Goal: Information Seeking & Learning: Learn about a topic

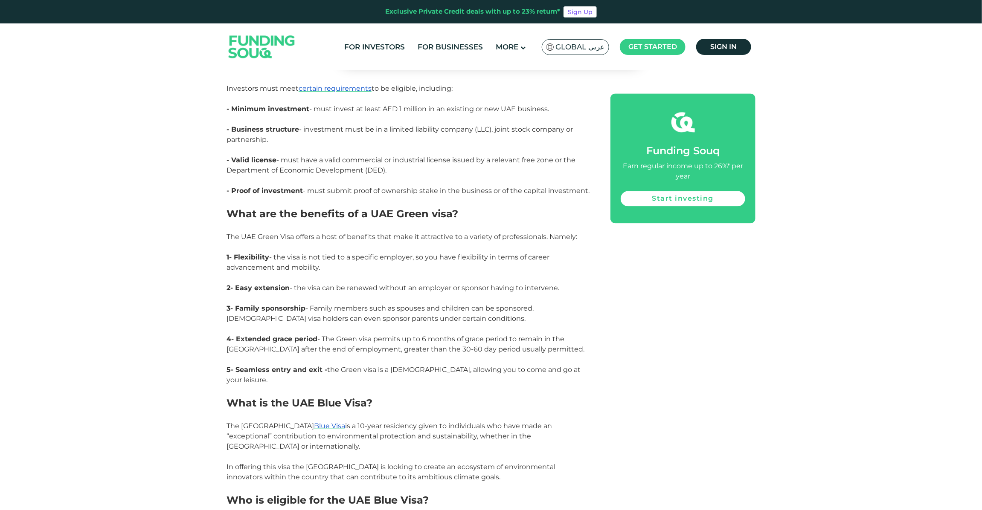
scroll to position [1067, 0]
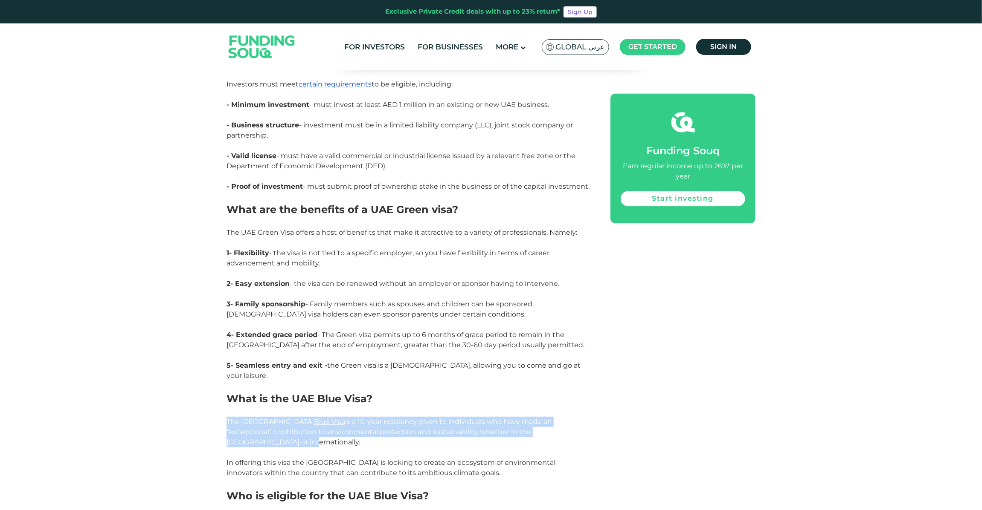
drag, startPoint x: 518, startPoint y: 421, endPoint x: 221, endPoint y: 415, distance: 296.4
click at [221, 415] on div "Home Blog Investment 1 2 3 4" at bounding box center [491, 439] width 982 height 2859
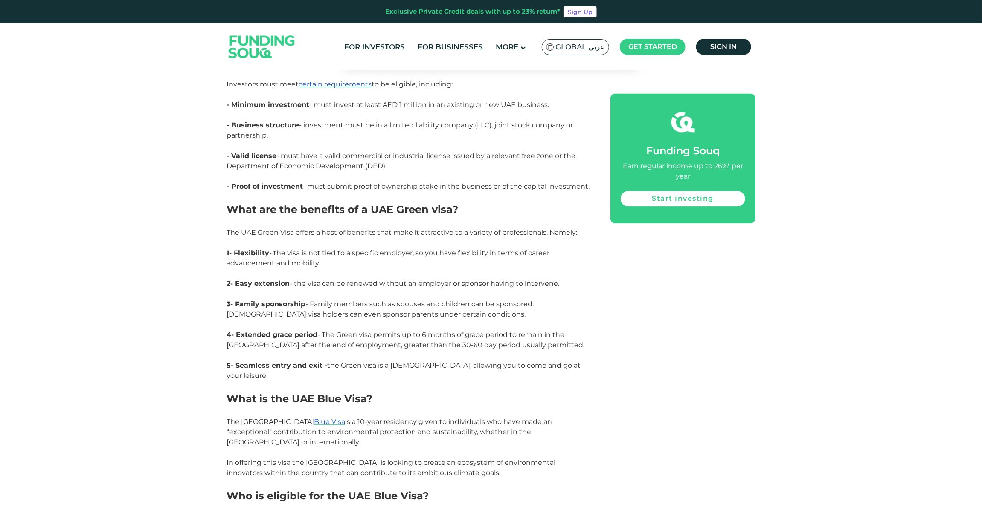
click at [221, 415] on div "Home Blog Investment 1 2 3 4" at bounding box center [491, 439] width 982 height 2859
drag, startPoint x: 226, startPoint y: 198, endPoint x: 570, endPoint y: 363, distance: 381.3
click at [570, 363] on div "What is the UAE Green Visa? The UAE green visa is a 5-year residency visa that …" at bounding box center [408, 502] width 365 height 1854
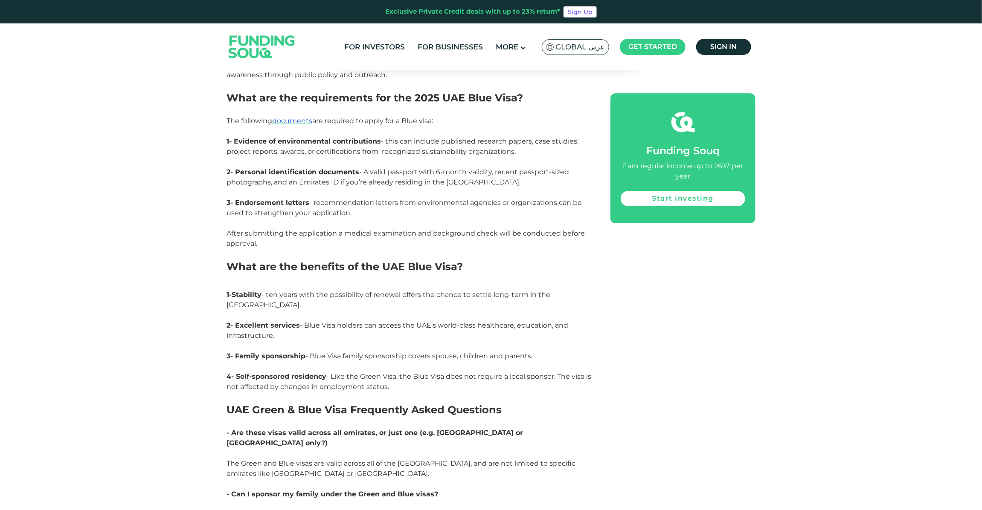
scroll to position [1647, 0]
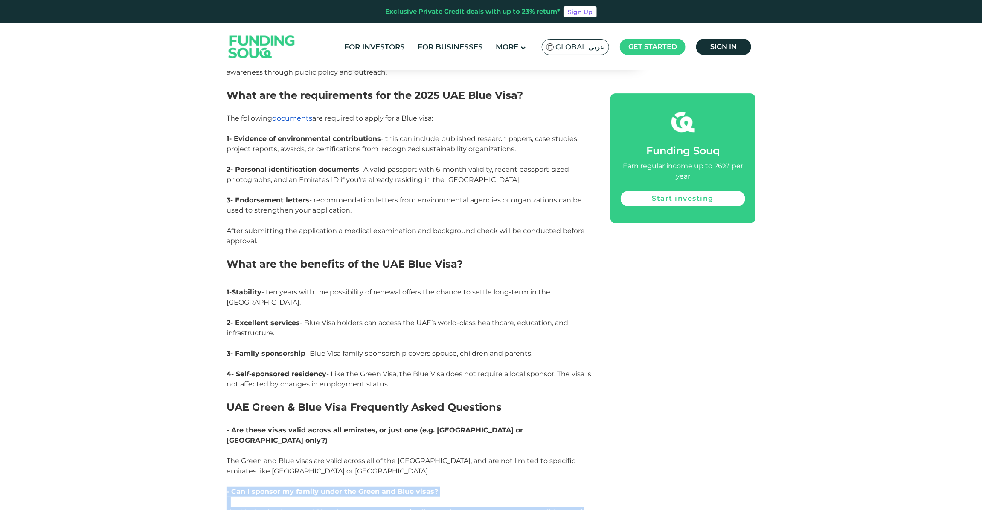
drag, startPoint x: 346, startPoint y: 481, endPoint x: 229, endPoint y: 448, distance: 121.9
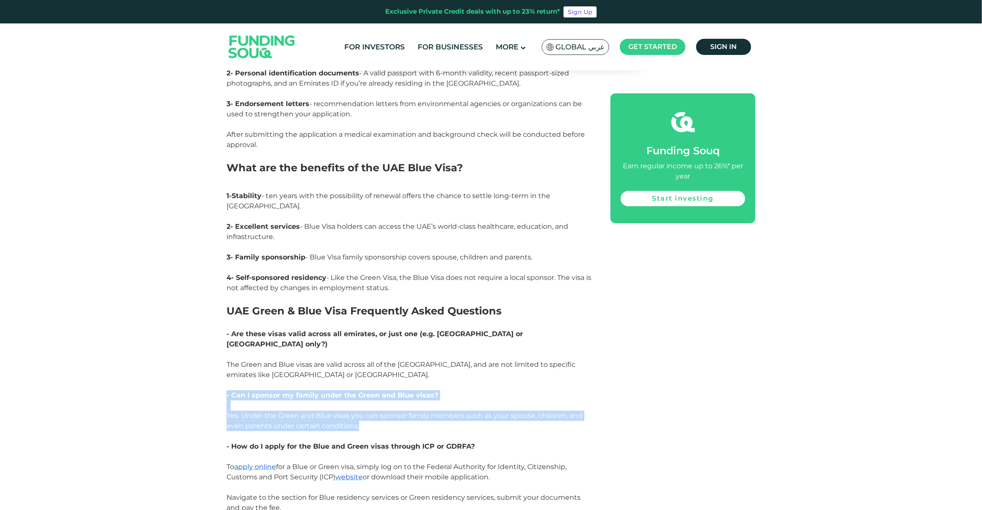
scroll to position [1915, 0]
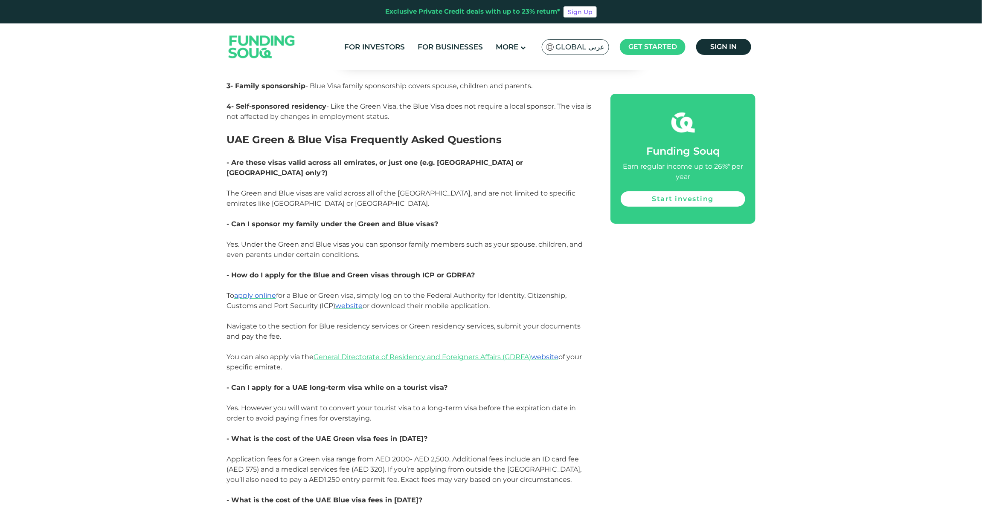
click at [403, 455] on span "Application fees for a Green visa range from AED 2000- AED 2,500. Additional fe…" at bounding box center [403, 469] width 355 height 29
